Goal: Task Accomplishment & Management: Complete application form

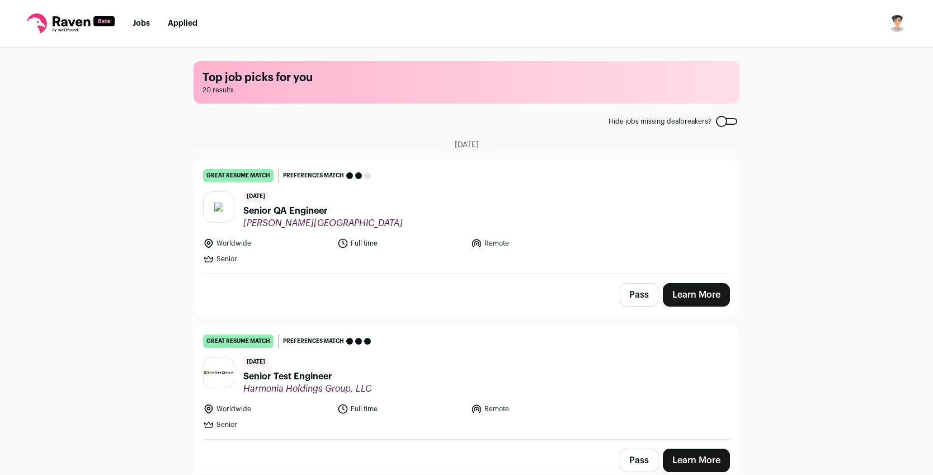
click at [144, 21] on link "Jobs" at bounding box center [141, 24] width 17 height 8
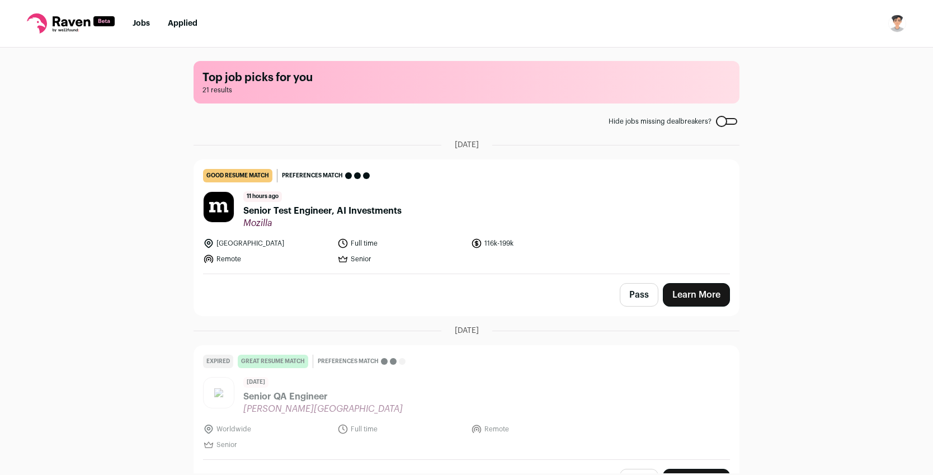
click at [312, 212] on span "Senior Test Engineer, AI Investments" at bounding box center [322, 210] width 158 height 13
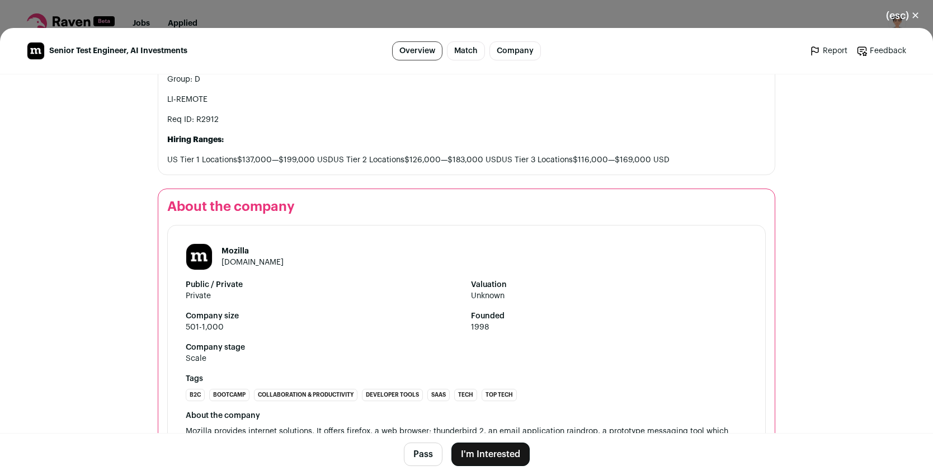
scroll to position [1527, 0]
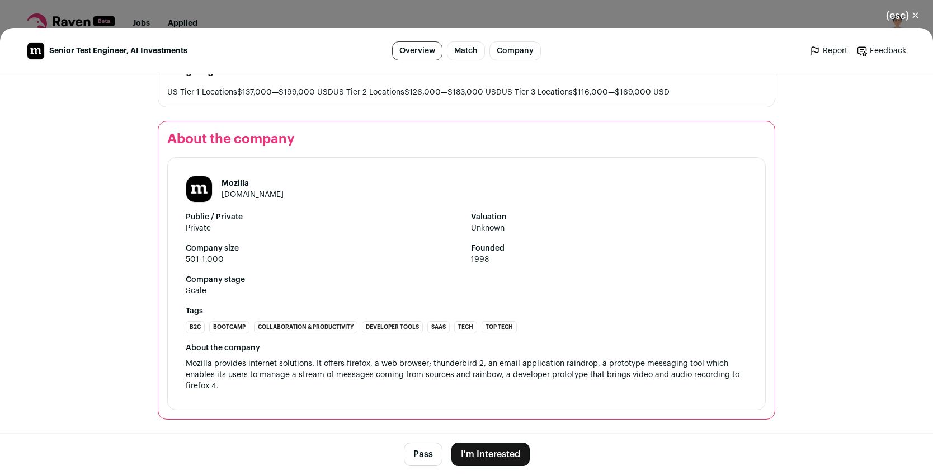
click at [484, 449] on button "I'm Interested" at bounding box center [490, 453] width 78 height 23
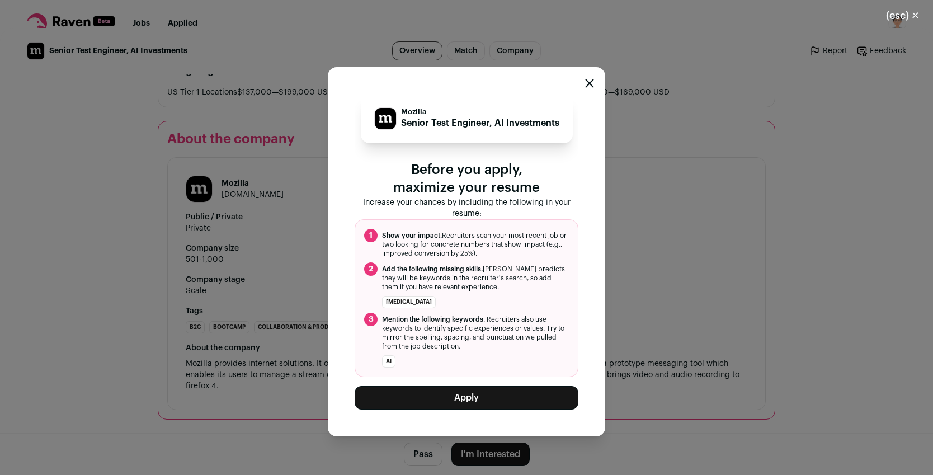
click at [463, 396] on button "Apply" at bounding box center [466, 397] width 224 height 23
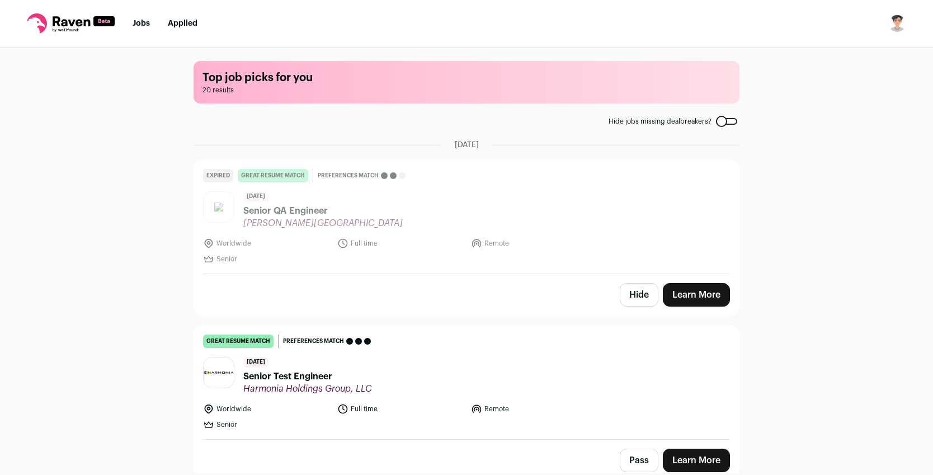
click at [139, 22] on link "Jobs" at bounding box center [141, 24] width 17 height 8
click at [179, 25] on link "Applied" at bounding box center [183, 24] width 30 height 8
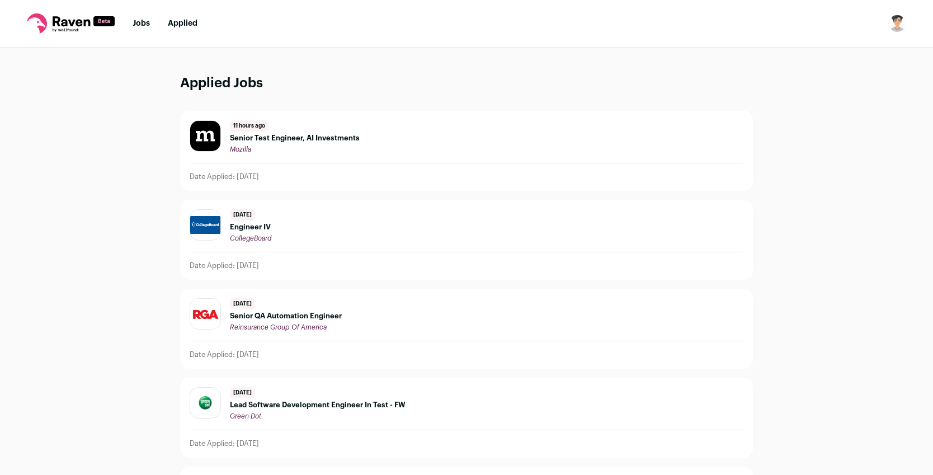
click at [143, 23] on link "Jobs" at bounding box center [141, 24] width 17 height 8
